Goal: Task Accomplishment & Management: Manage account settings

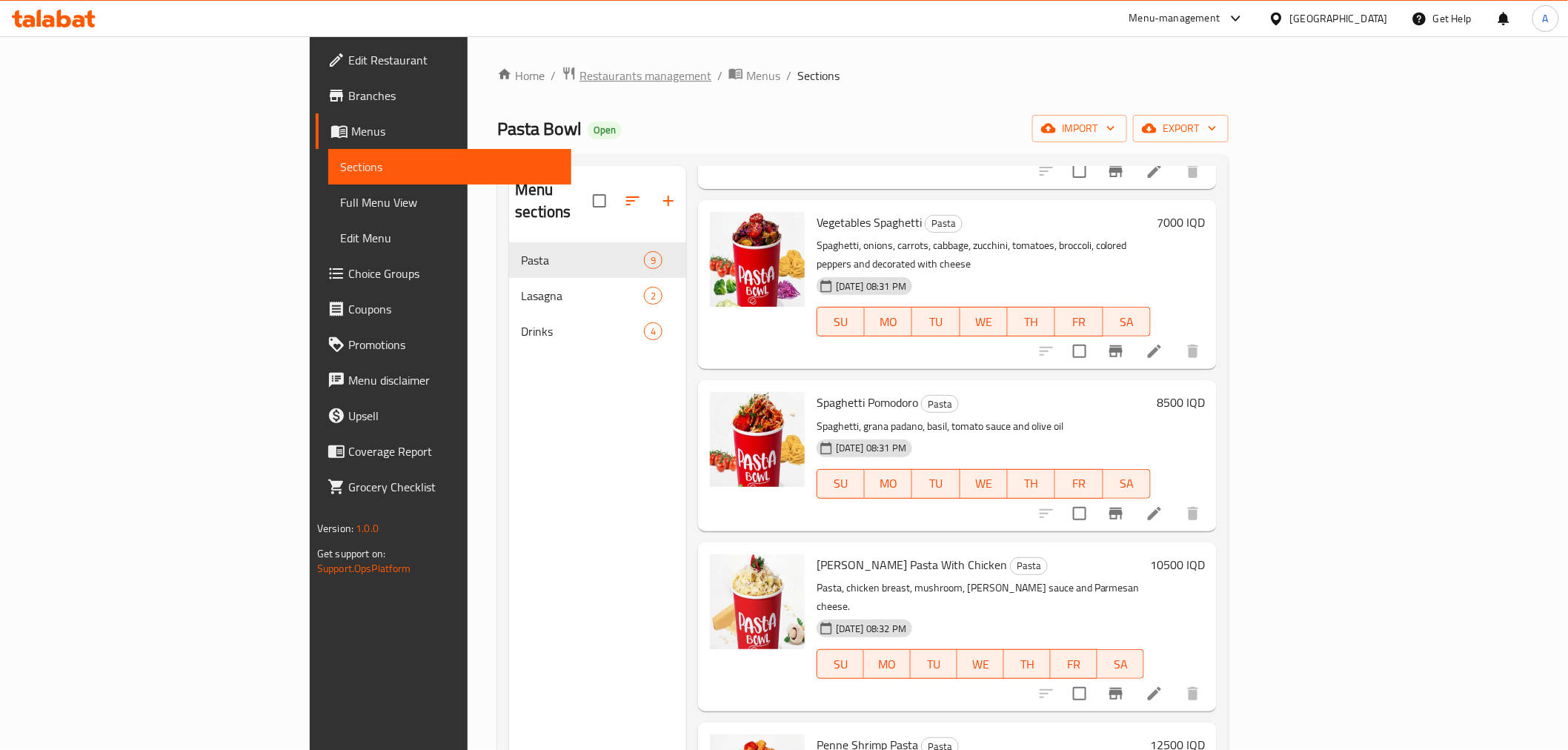
click at [579, 83] on span "Restaurants management" at bounding box center [645, 75] width 131 height 18
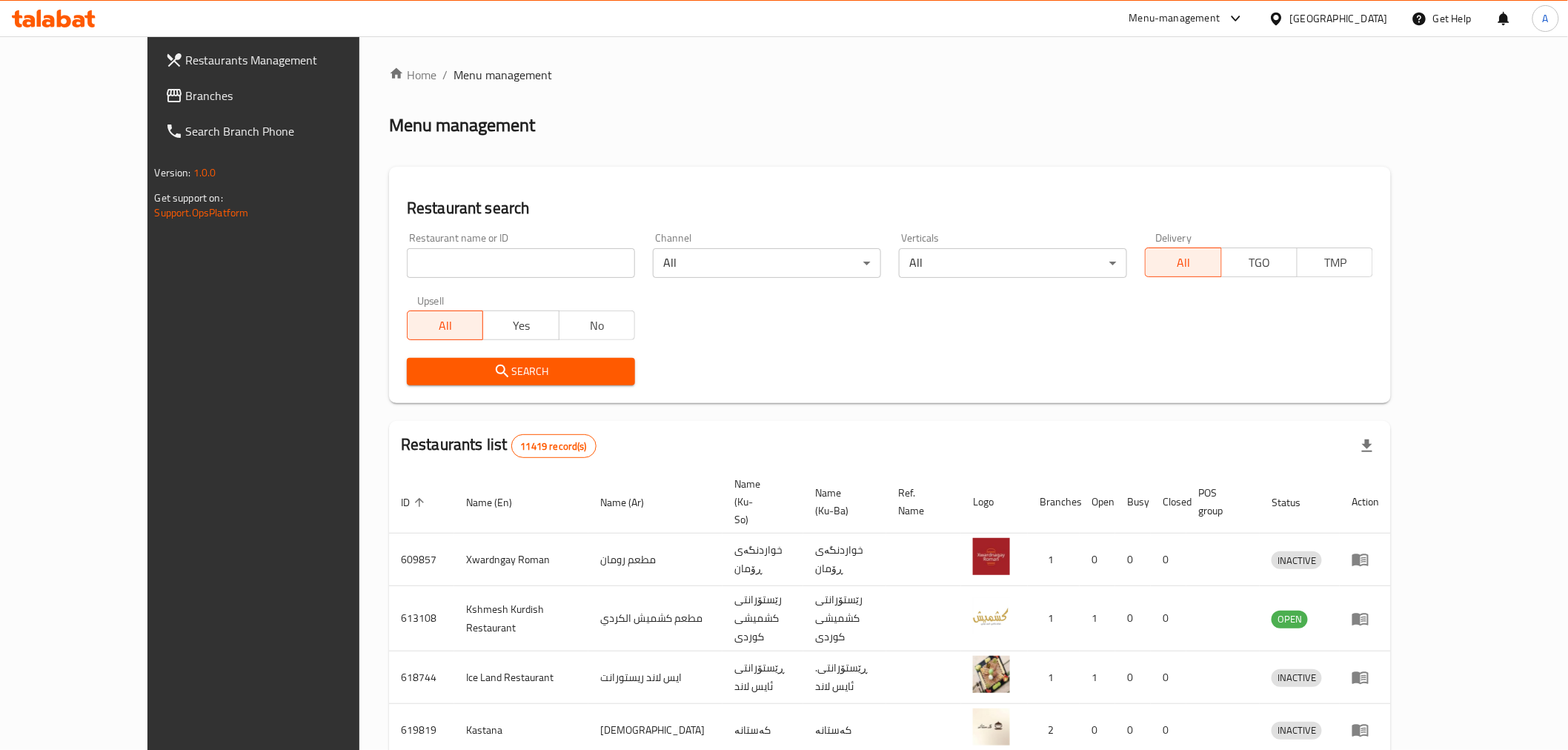
click at [407, 273] on input "search" at bounding box center [521, 263] width 228 height 29
type input "[PERSON_NAME]"
click button "Search" at bounding box center [521, 372] width 228 height 27
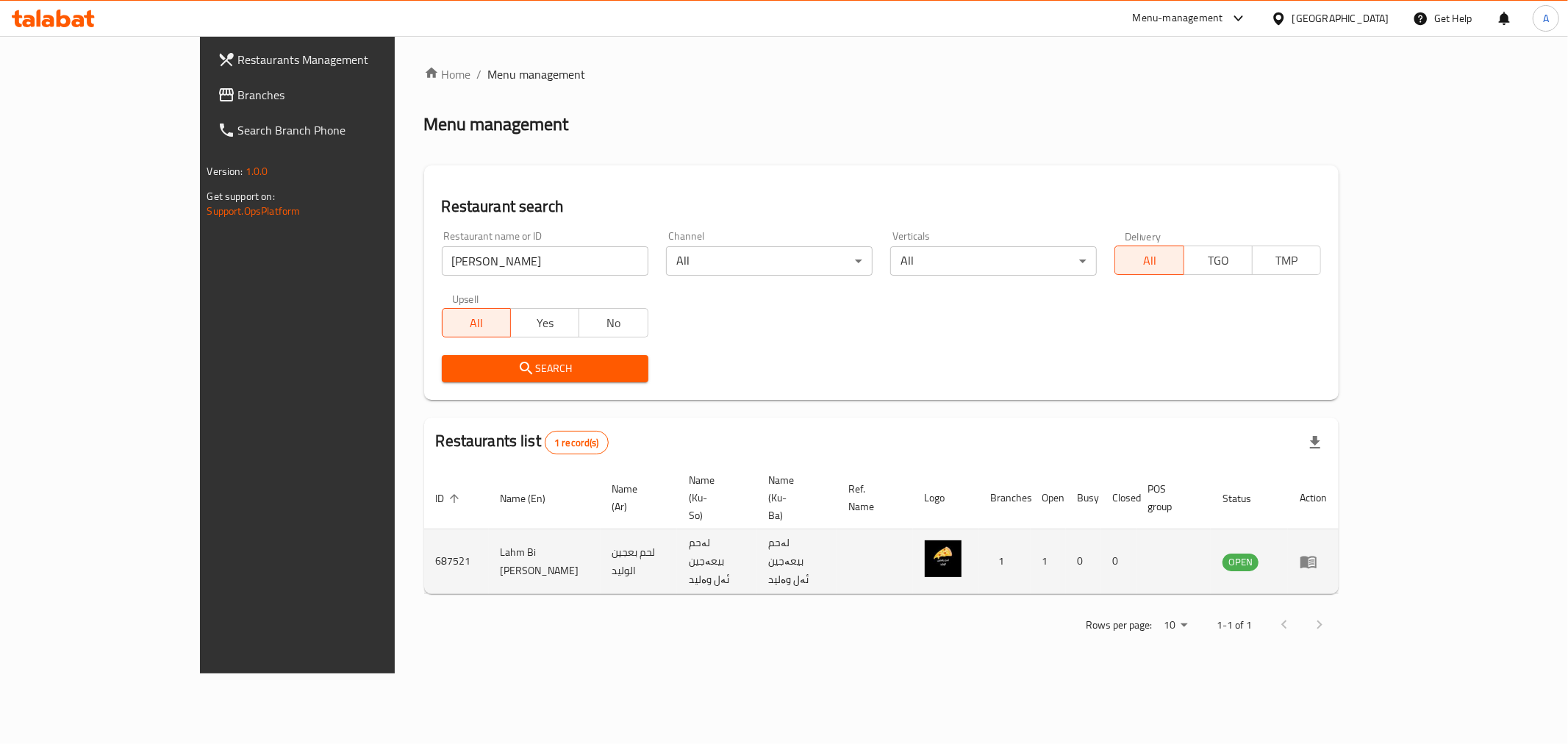
click at [1339, 529] on td "enhanced table" at bounding box center [1313, 561] width 51 height 65
click at [1318, 553] on icon "enhanced table" at bounding box center [1308, 561] width 17 height 17
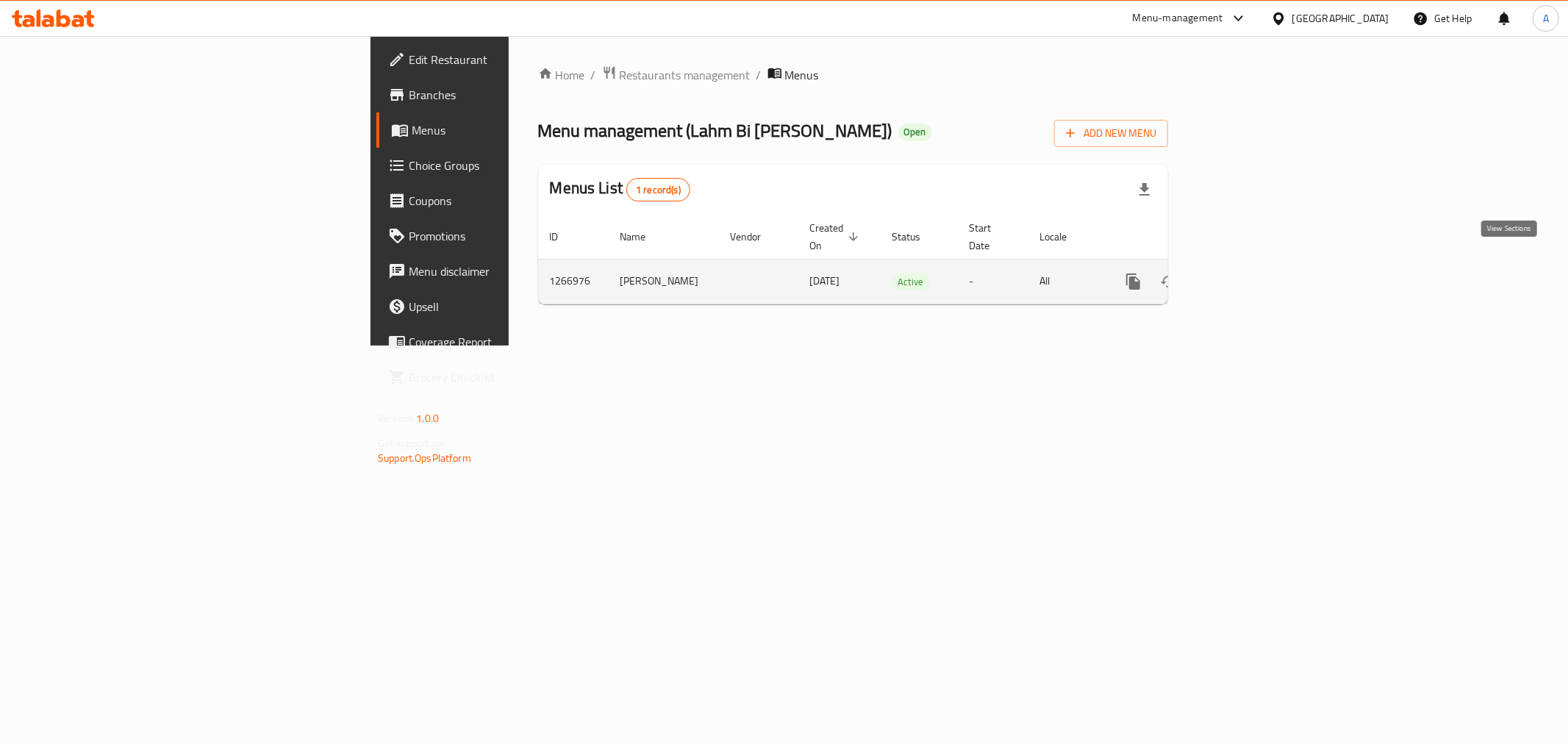
click at [1248, 272] on icon "enhanced table" at bounding box center [1240, 281] width 17 height 17
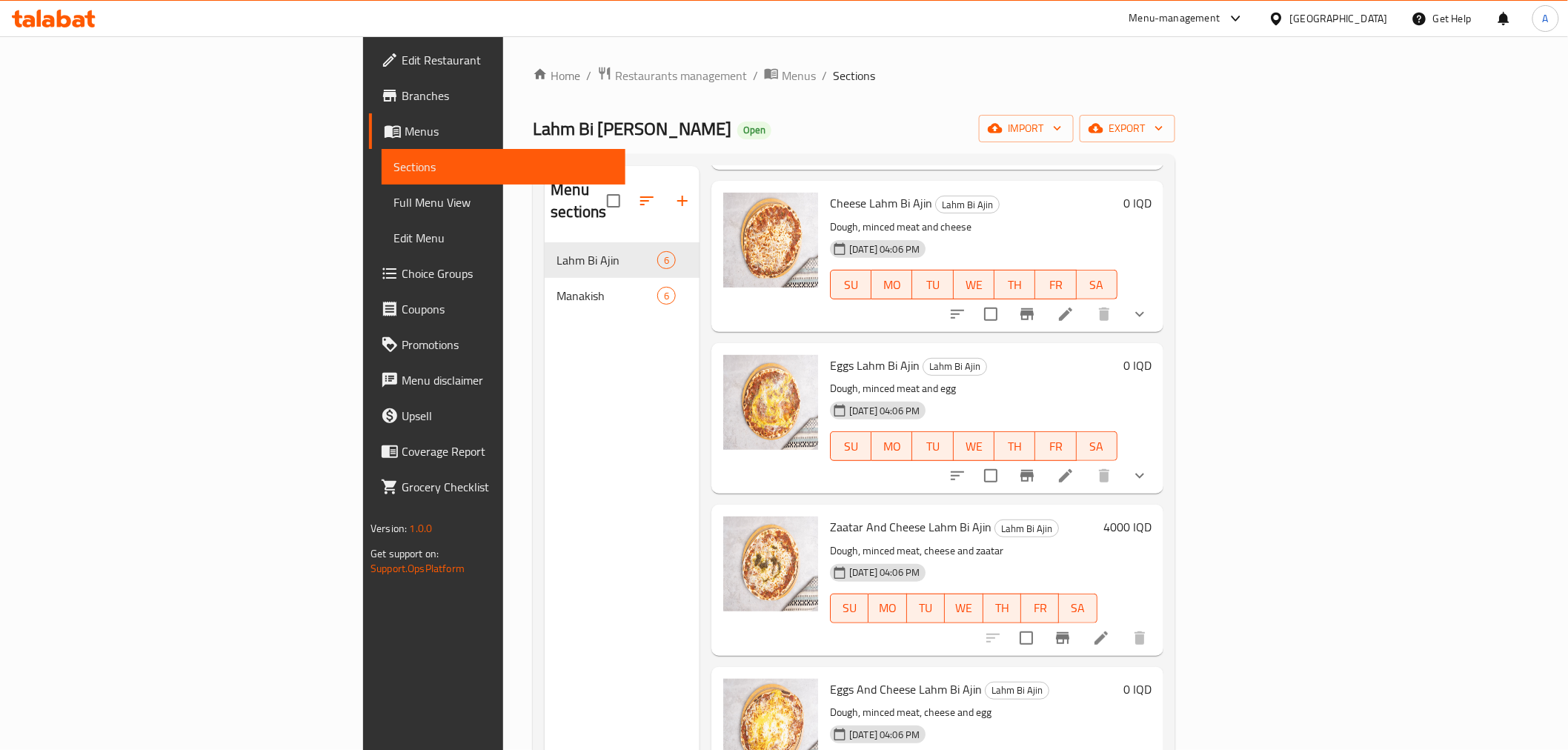
scroll to position [246, 0]
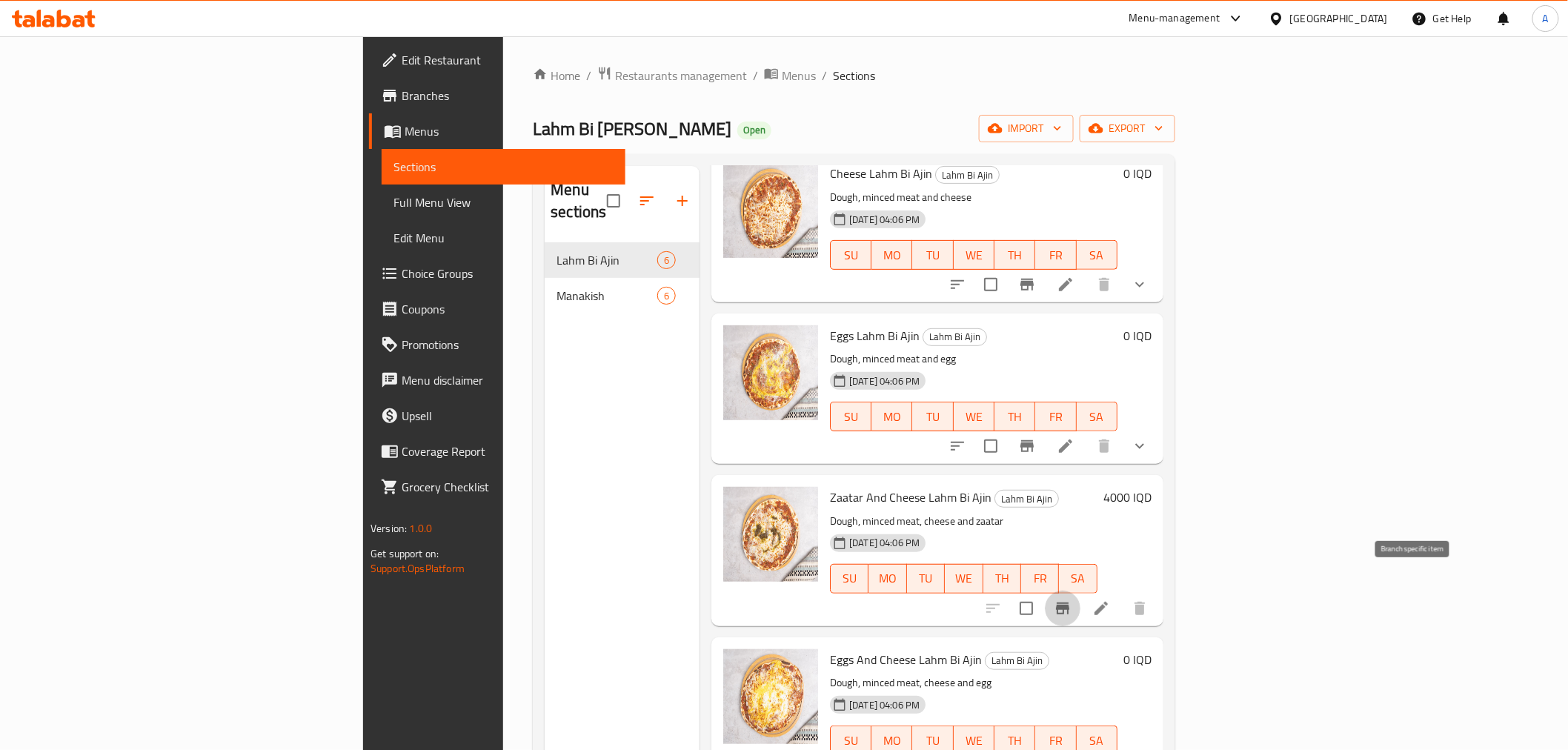
click at [1069, 603] on icon "Branch-specific-item" at bounding box center [1063, 609] width 14 height 12
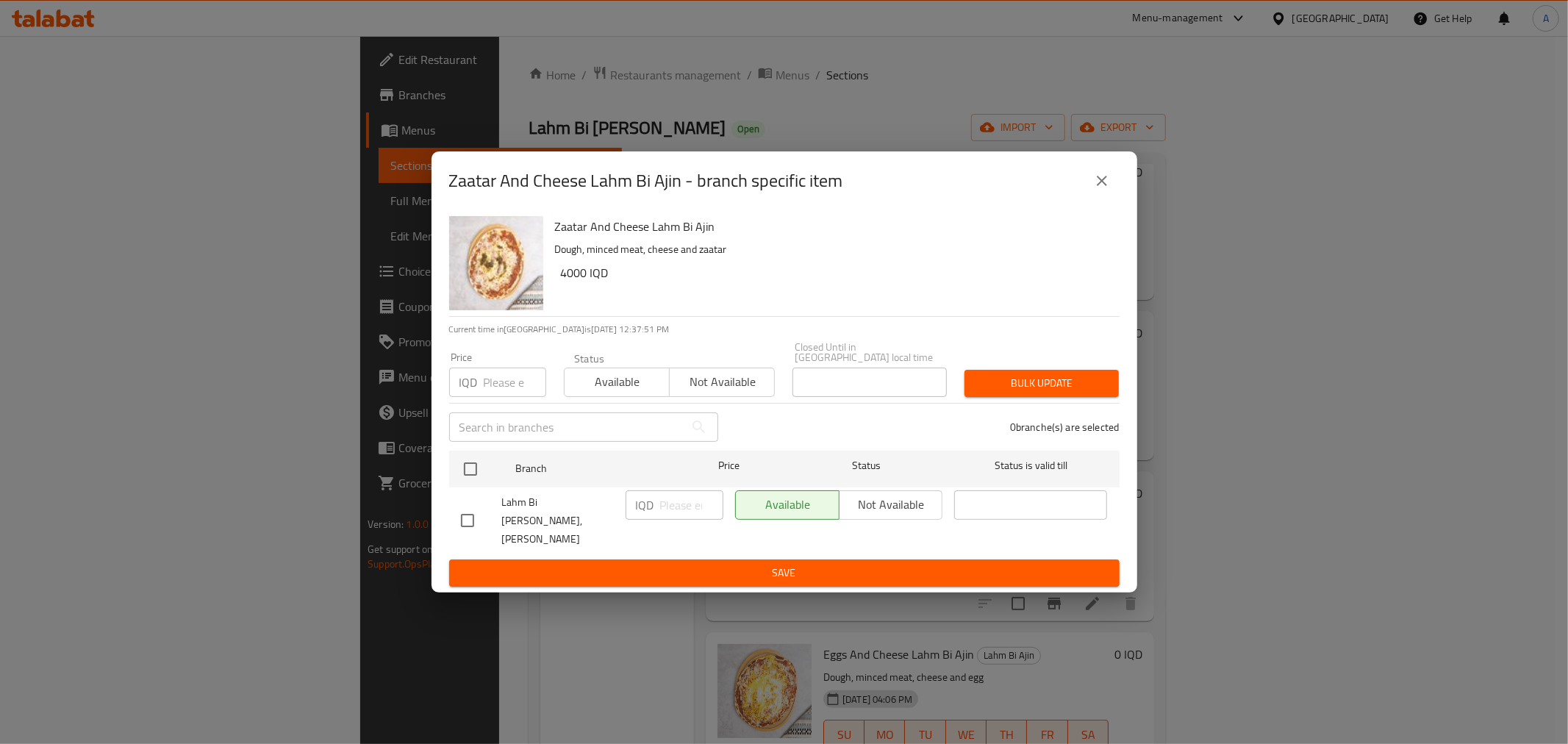
click at [1104, 186] on icon "close" at bounding box center [1101, 181] width 11 height 11
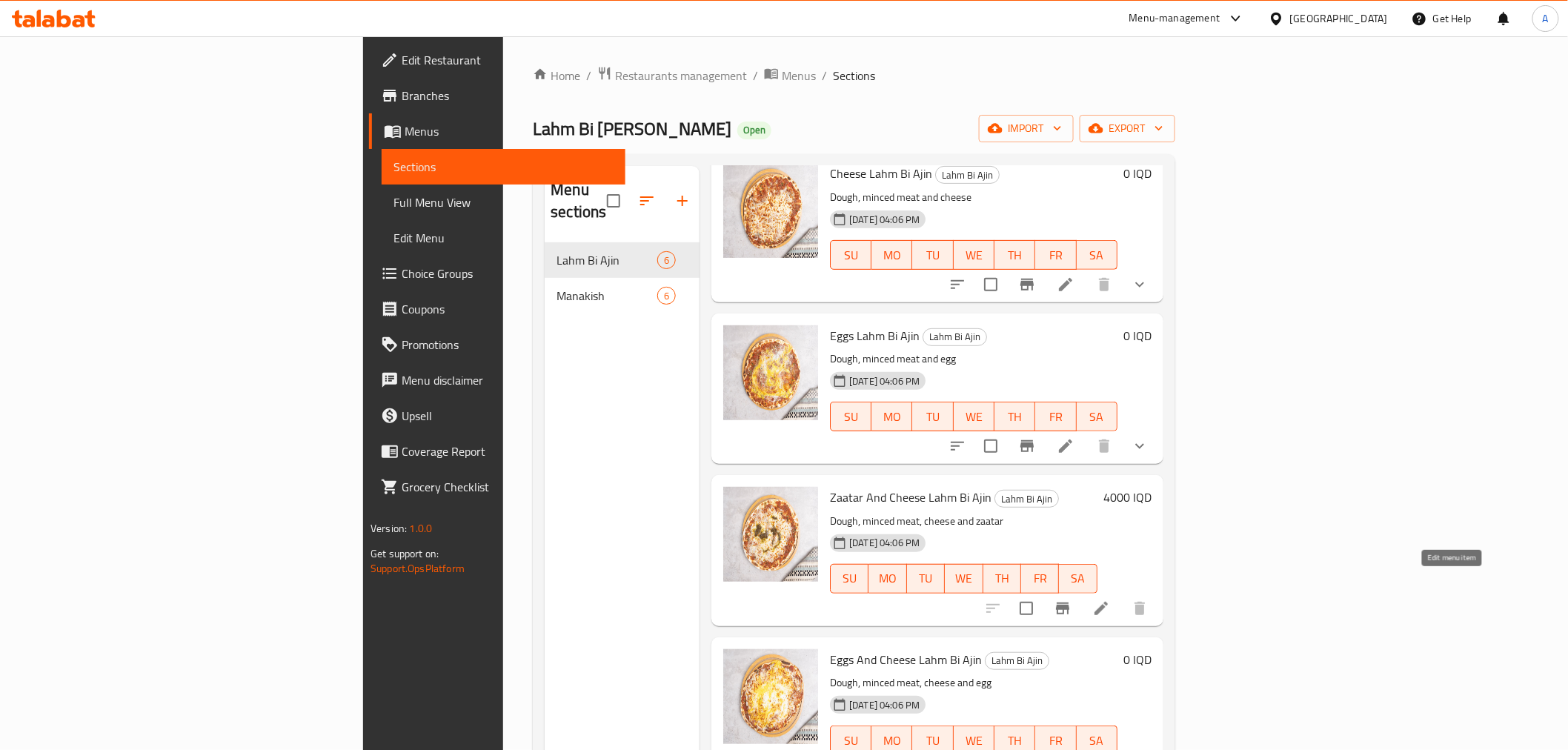
click at [1110, 600] on icon at bounding box center [1101, 609] width 18 height 18
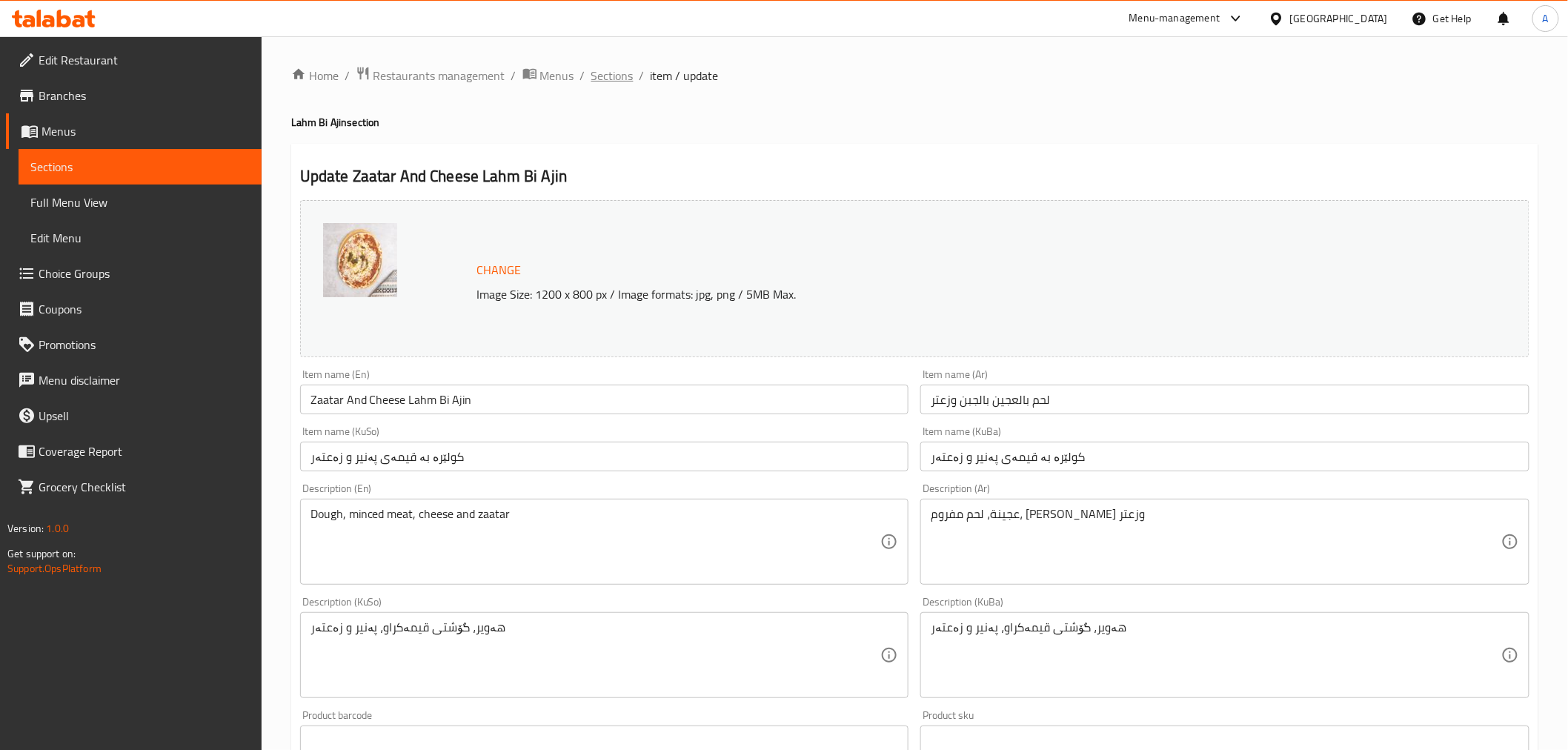
click at [614, 77] on span "Sections" at bounding box center [612, 75] width 42 height 18
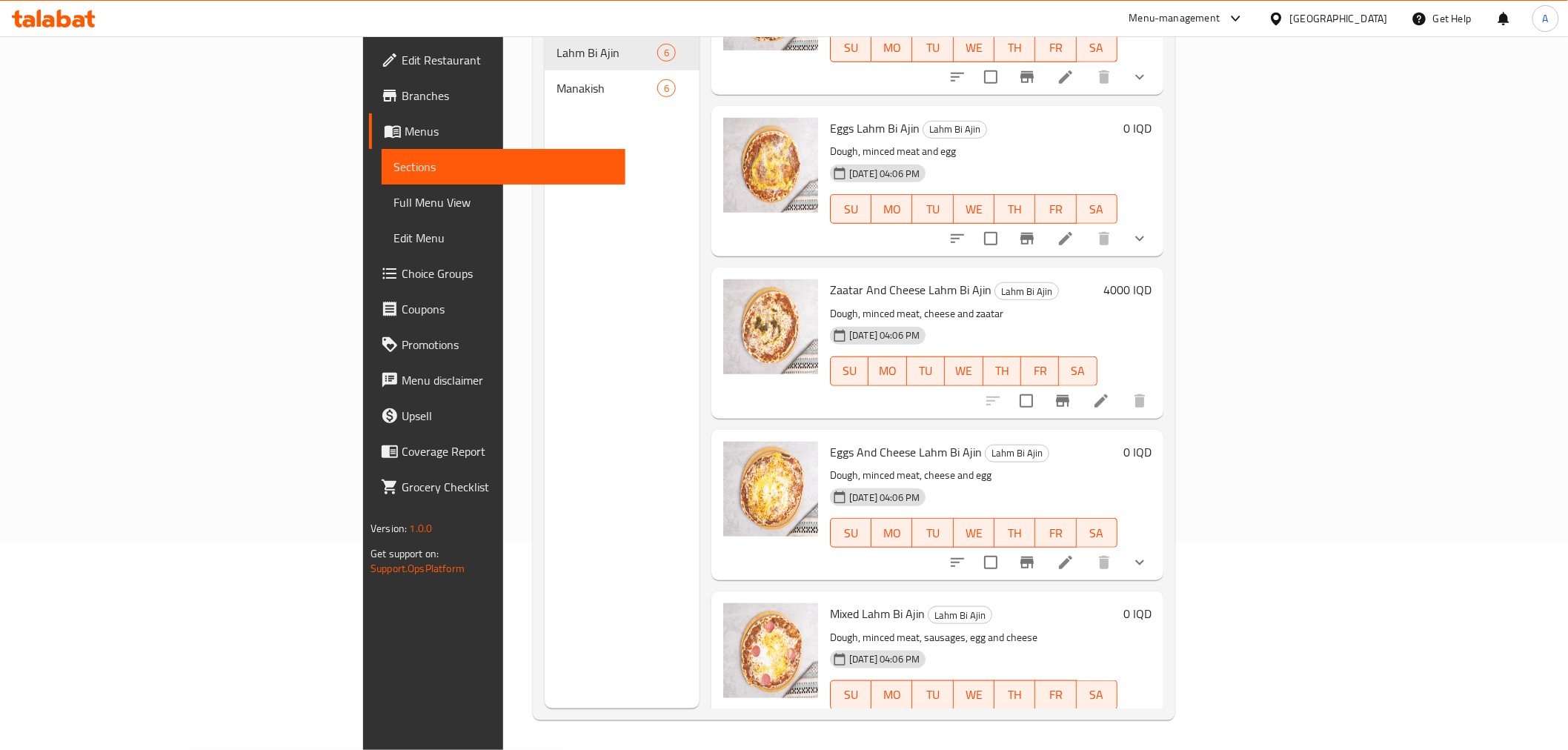
scroll to position [257, 0]
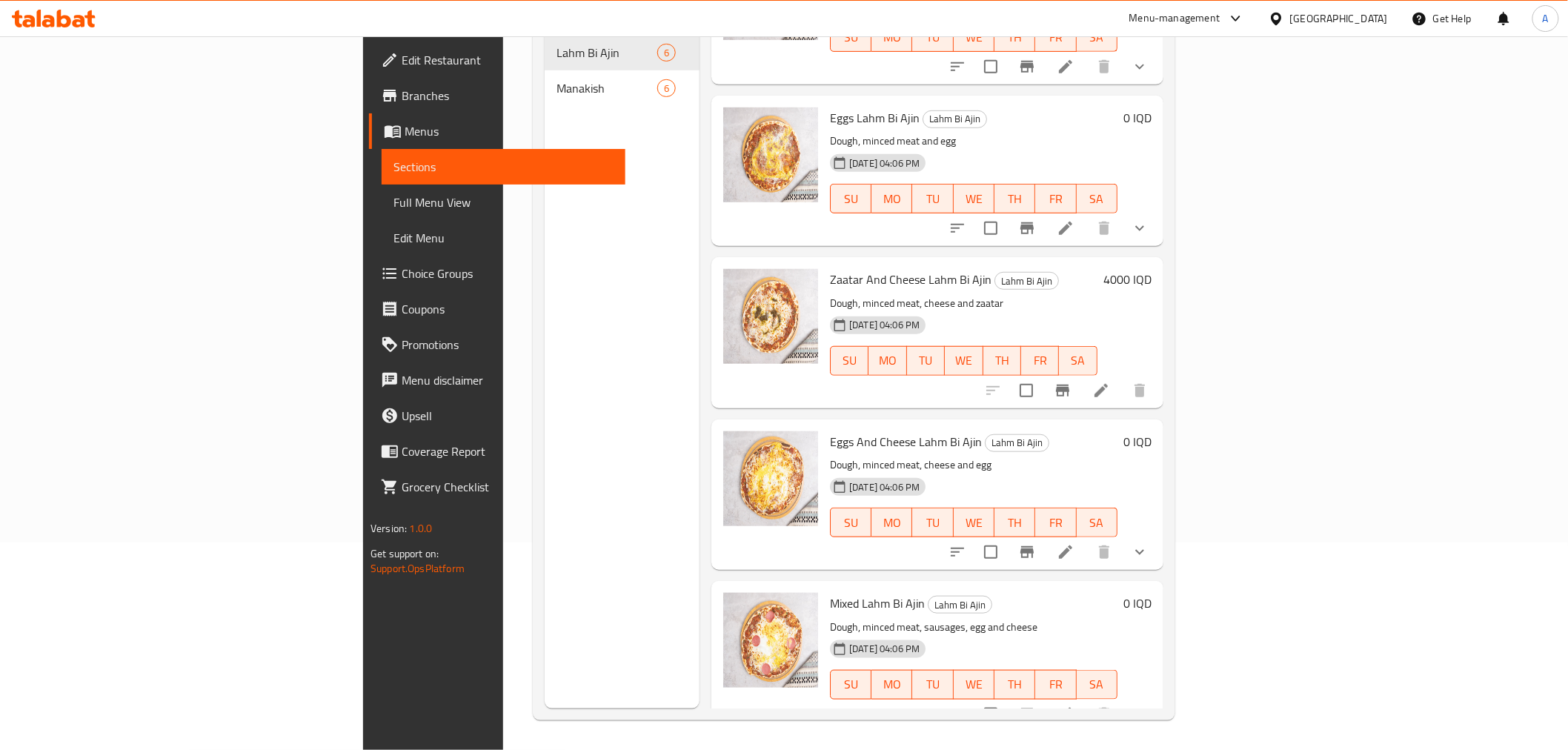
click at [830, 268] on span "Zaatar And Cheese Lahm Bi Ajin" at bounding box center [911, 279] width 162 height 22
click at [1071, 382] on icon "Branch-specific-item" at bounding box center [1063, 391] width 18 height 18
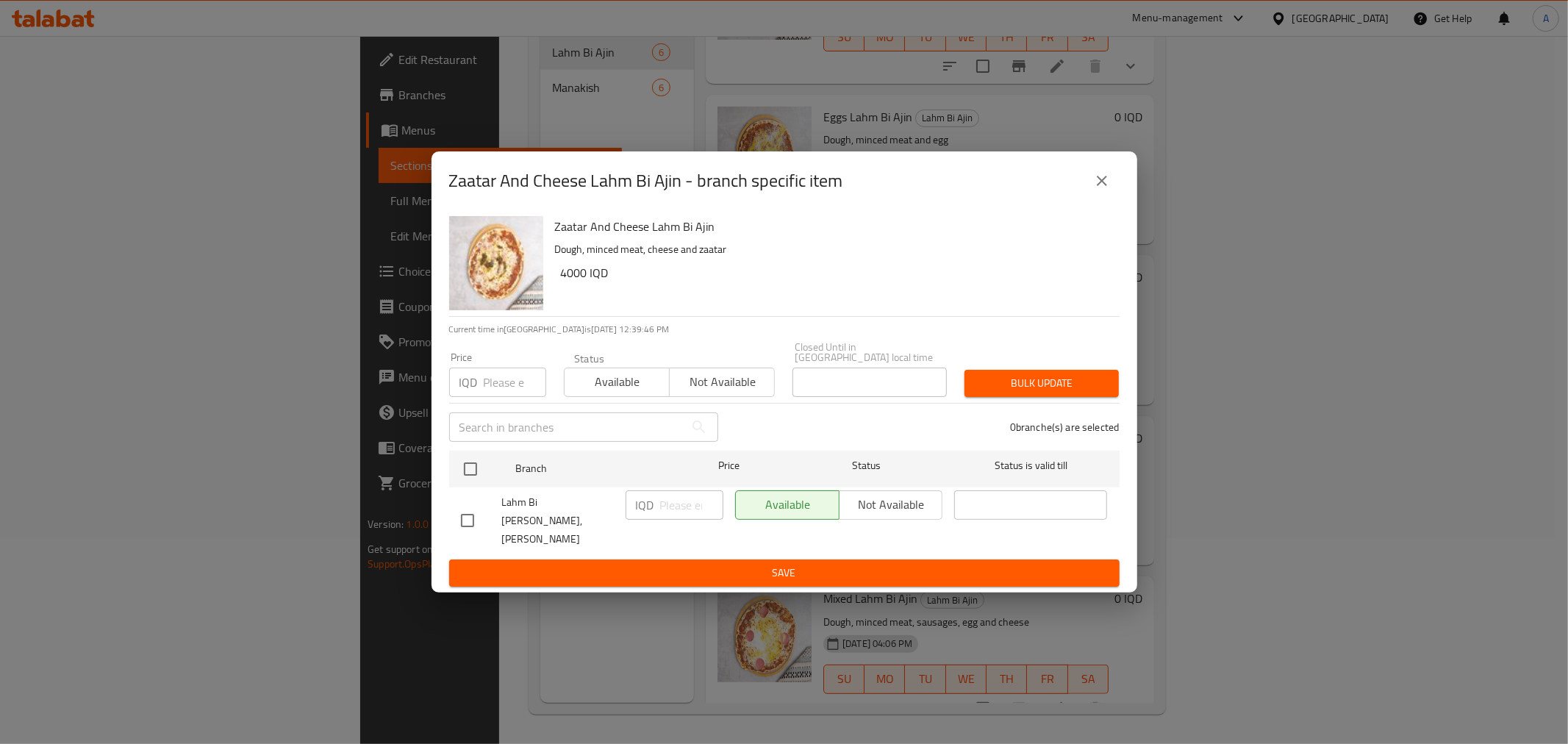
click at [1097, 189] on icon "close" at bounding box center [1102, 181] width 17 height 17
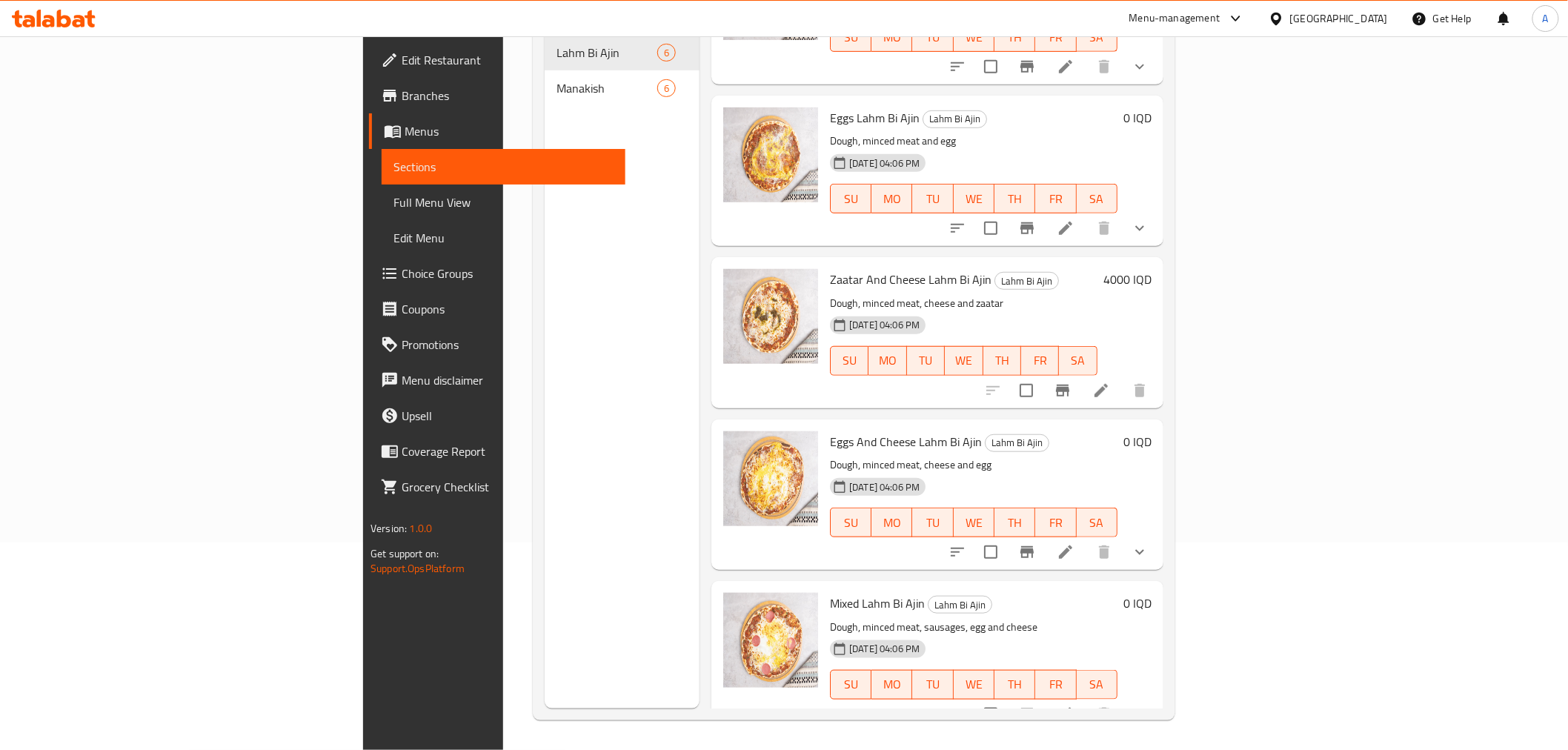
click at [544, 373] on div "Menu sections Lahm Bi Ajin 6 Manakish 6" at bounding box center [621, 333] width 155 height 750
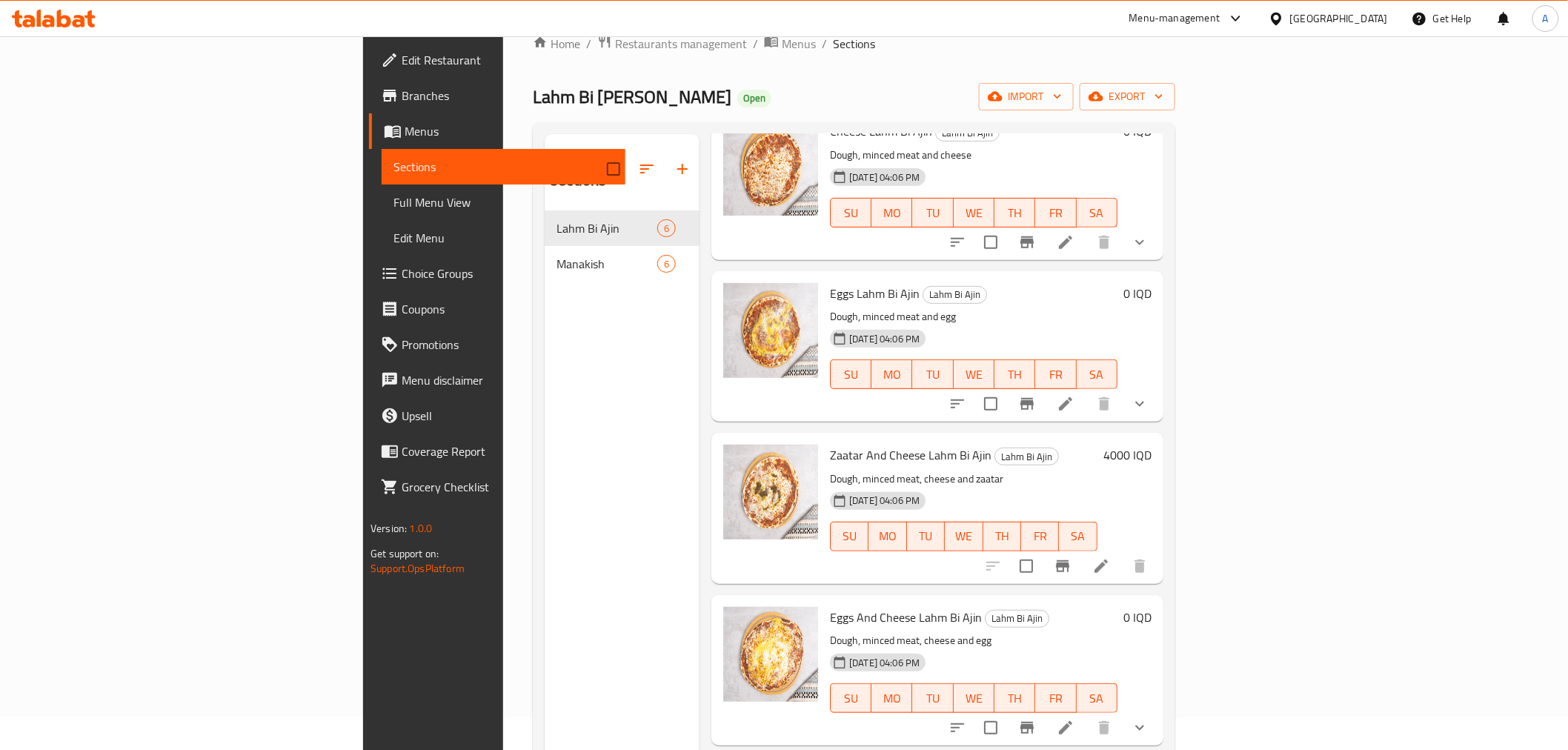
scroll to position [0, 0]
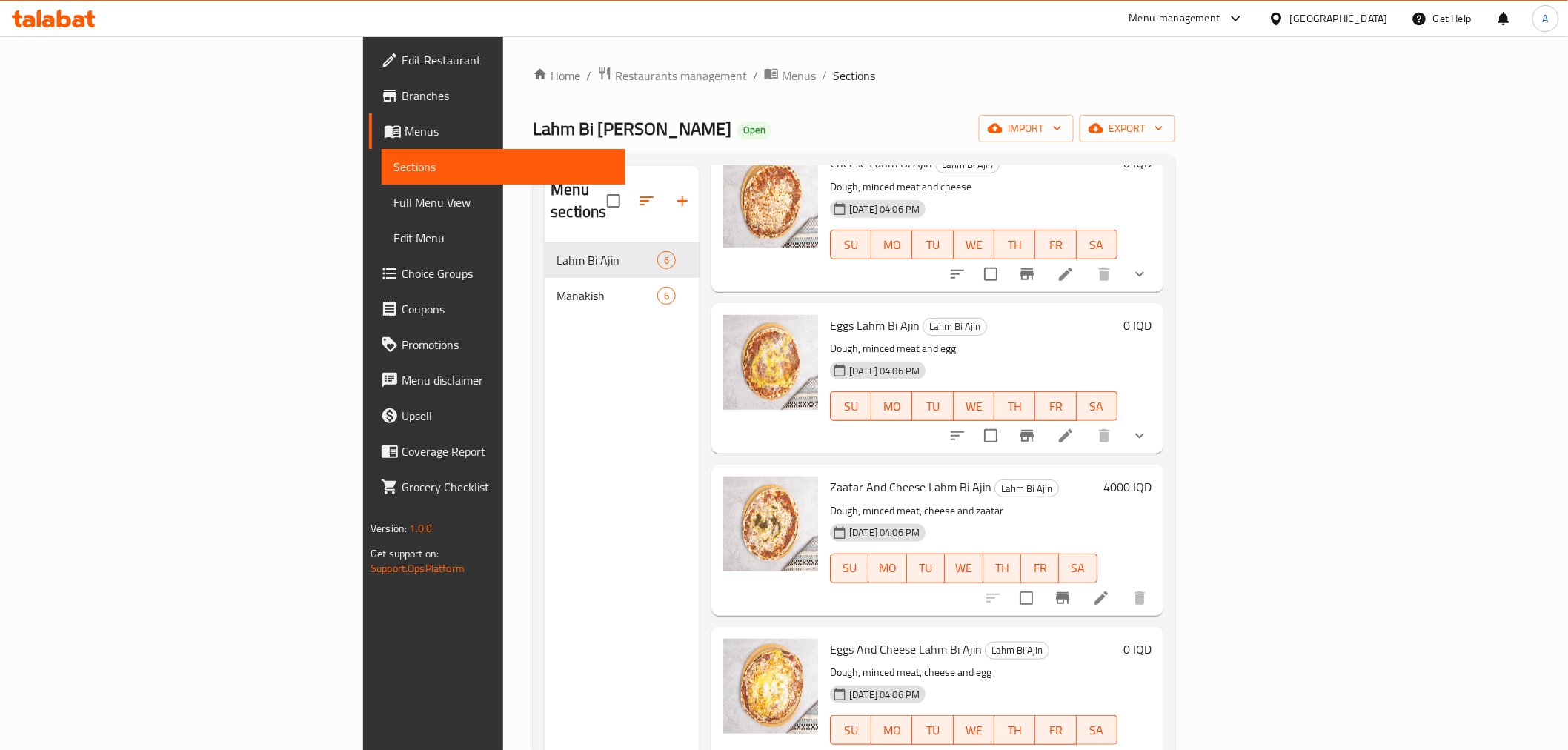
click at [533, 124] on span "Lahm Bi [PERSON_NAME]" at bounding box center [632, 129] width 199 height 33
copy span "Lahm Bi [PERSON_NAME]"
click at [852, 77] on ol "Home / Restaurants management / Menus / Sections" at bounding box center [853, 76] width 642 height 19
